Goal: Information Seeking & Learning: Learn about a topic

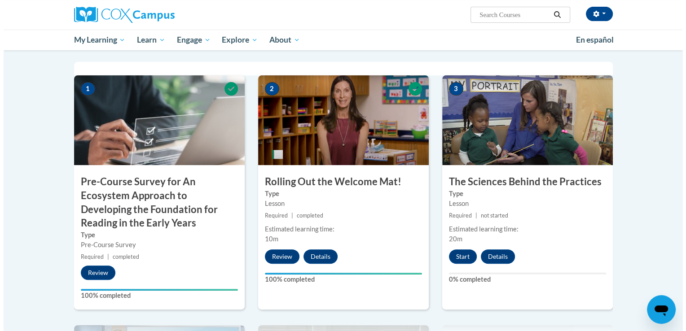
scroll to position [195, 0]
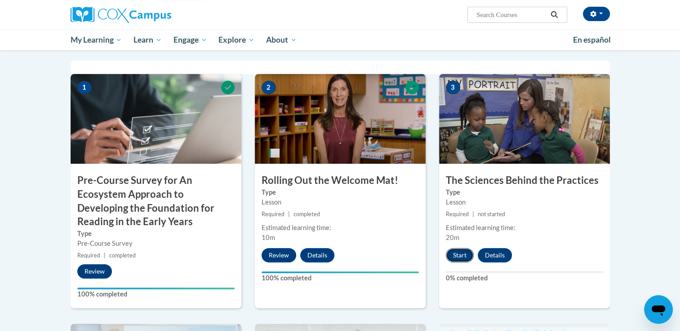
click at [462, 257] on button "Start" at bounding box center [460, 255] width 28 height 14
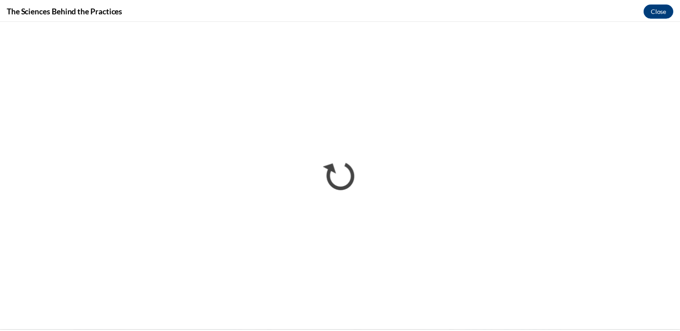
scroll to position [0, 0]
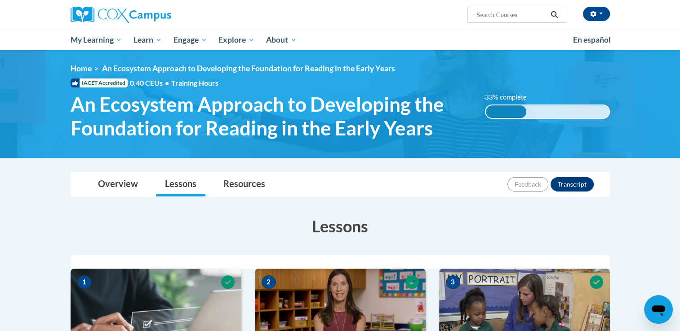
click at [178, 136] on span "An Ecosystem Approach to Developing the Foundation for Reading in the Early Yea…" at bounding box center [271, 117] width 401 height 48
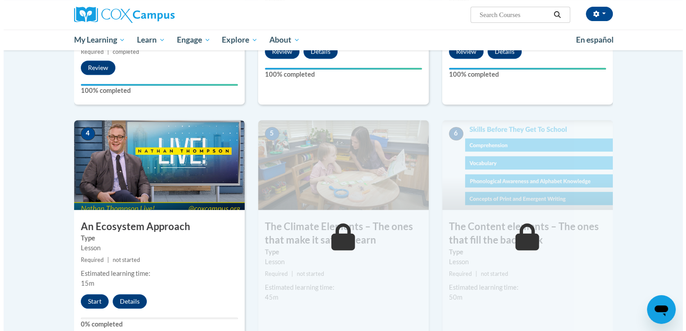
scroll to position [410, 0]
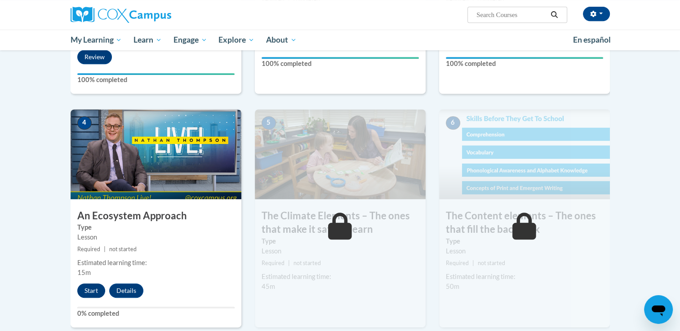
click at [93, 291] on button "Start" at bounding box center [91, 291] width 28 height 14
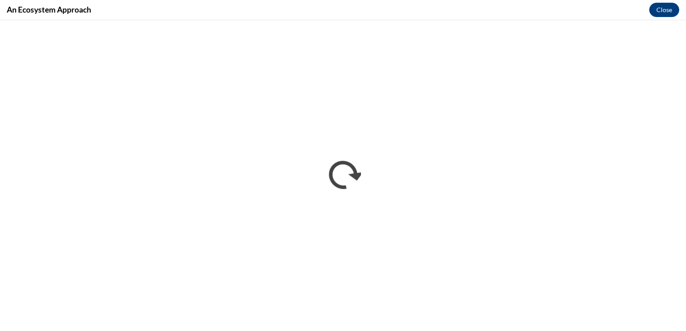
scroll to position [0, 0]
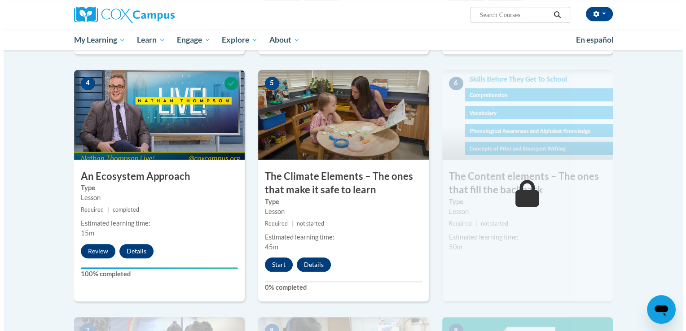
scroll to position [451, 0]
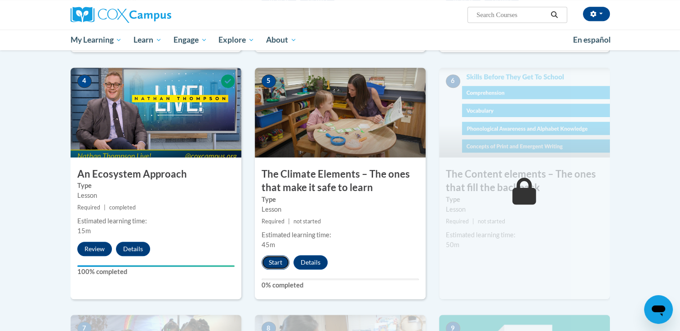
click at [267, 261] on button "Start" at bounding box center [275, 263] width 28 height 14
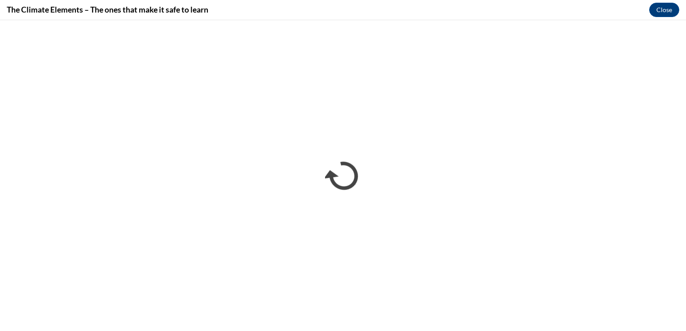
scroll to position [0, 0]
